Goal: Find specific page/section: Find specific page/section

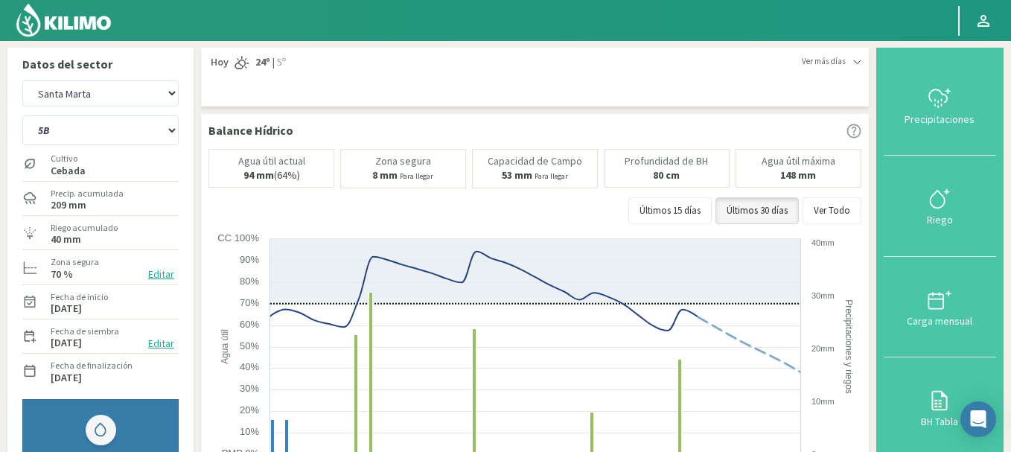
select select "1: Object"
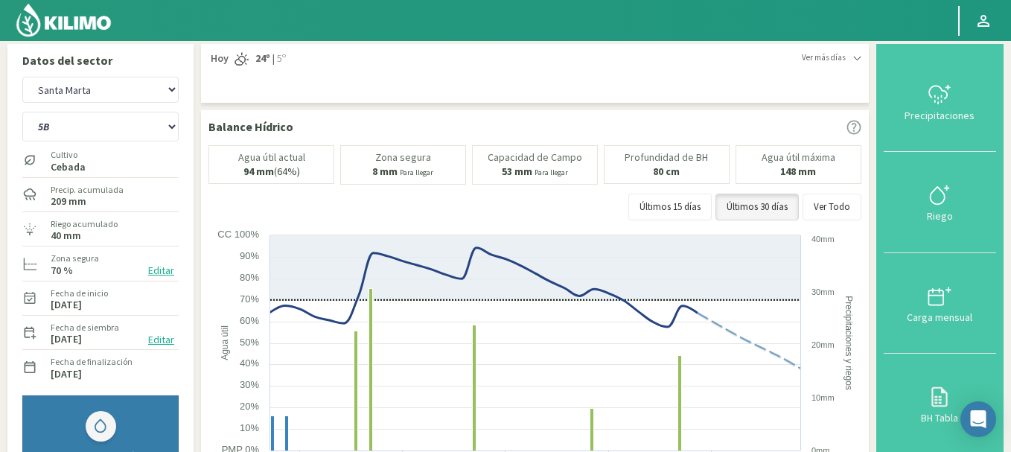
scroll to position [1, 0]
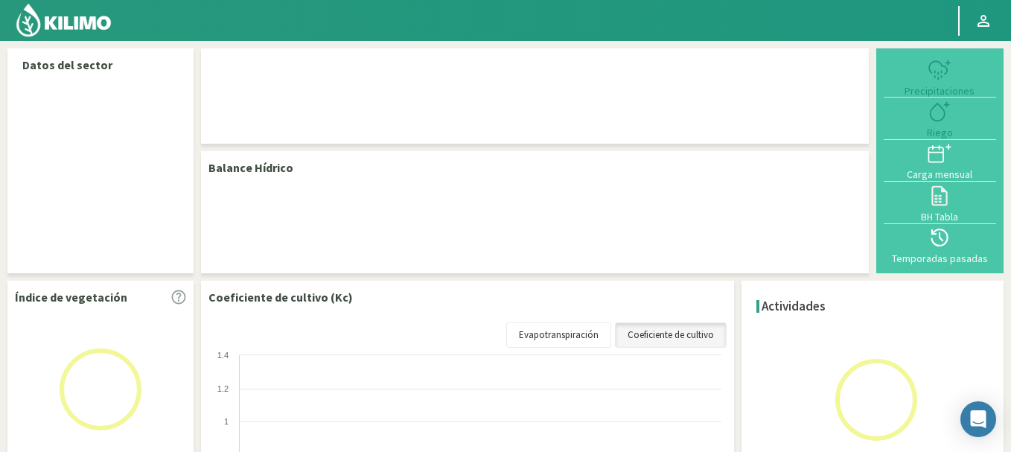
scroll to position [1, 0]
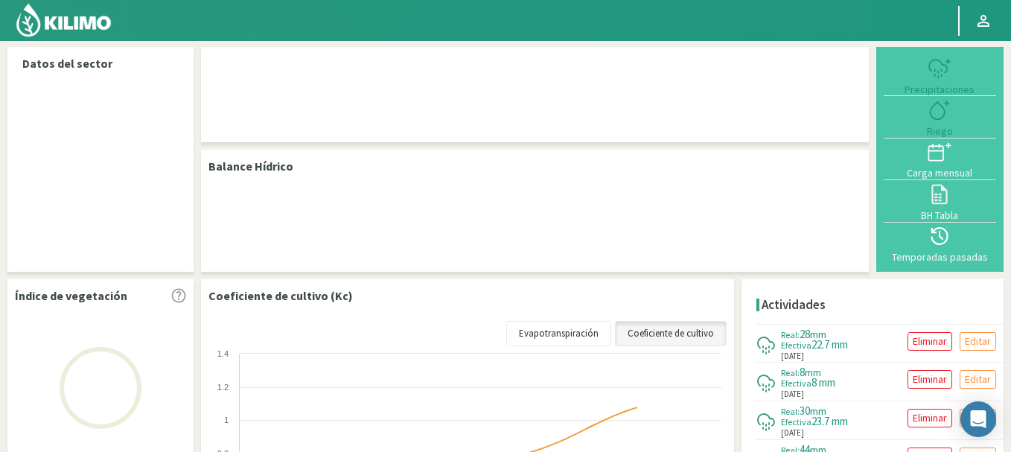
select select "1: Object"
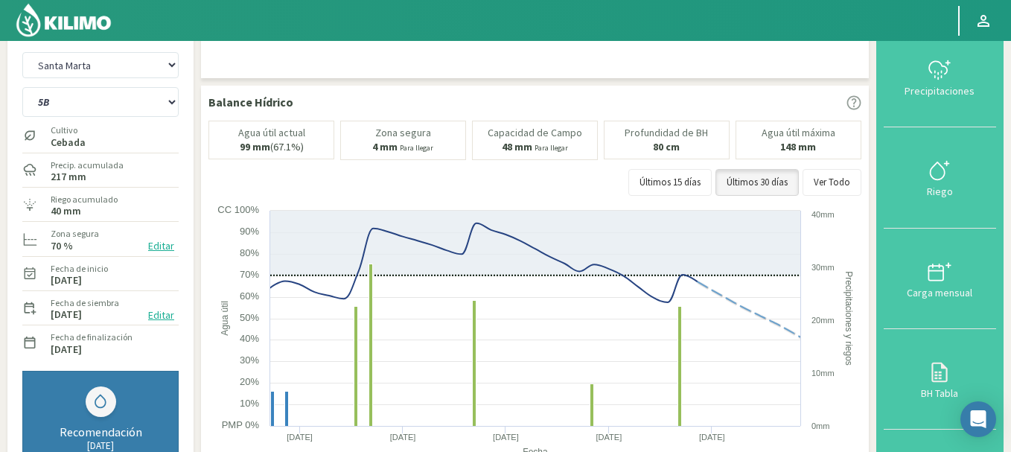
scroll to position [31, 0]
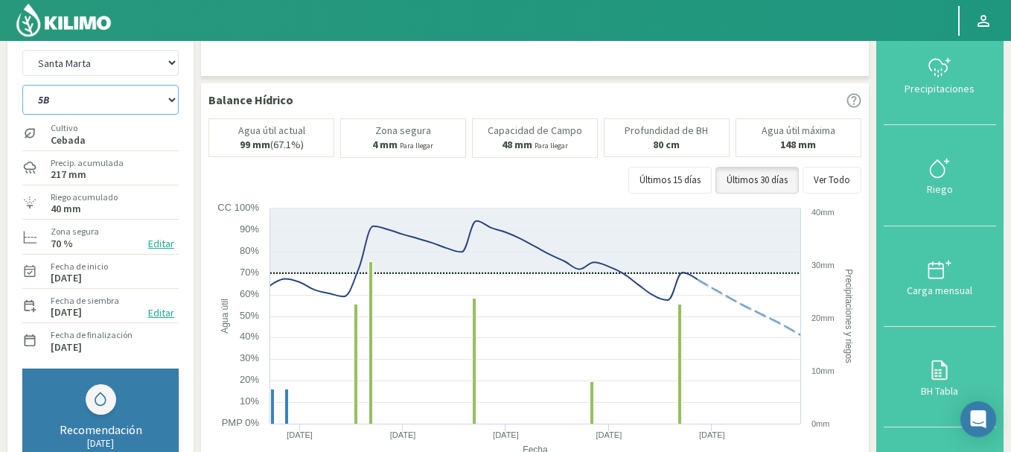
click at [120, 91] on select "1B 5B" at bounding box center [100, 100] width 156 height 30
select select "0: Object"
click at [22, 85] on select "1B 5B" at bounding box center [100, 100] width 156 height 30
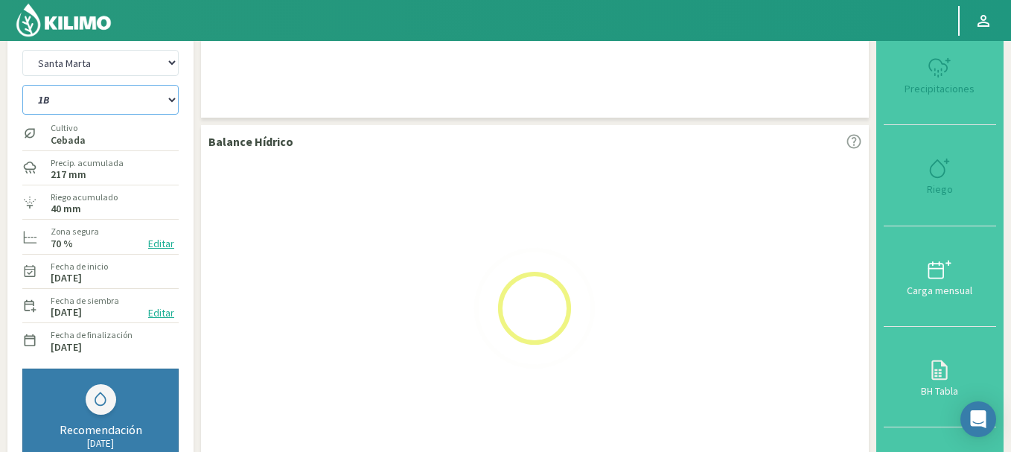
select select "3: Object"
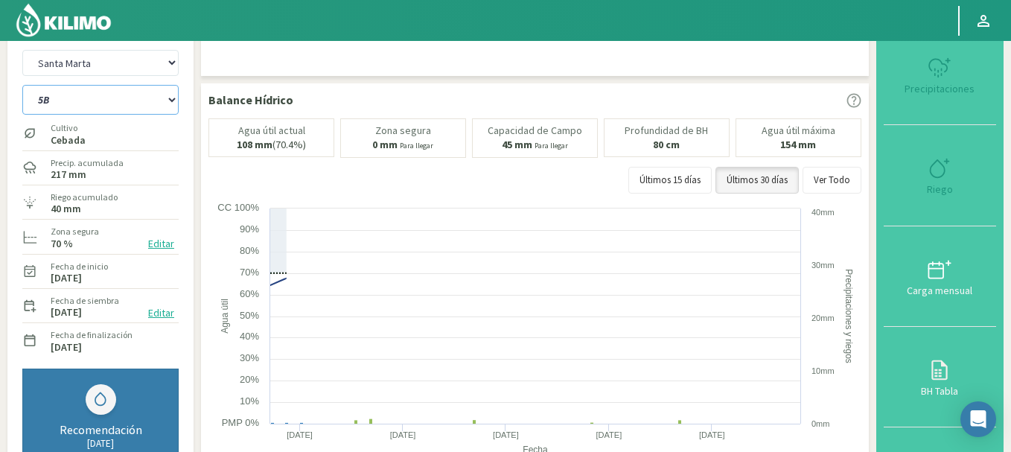
select select "2: Object"
